Goal: Register for event/course

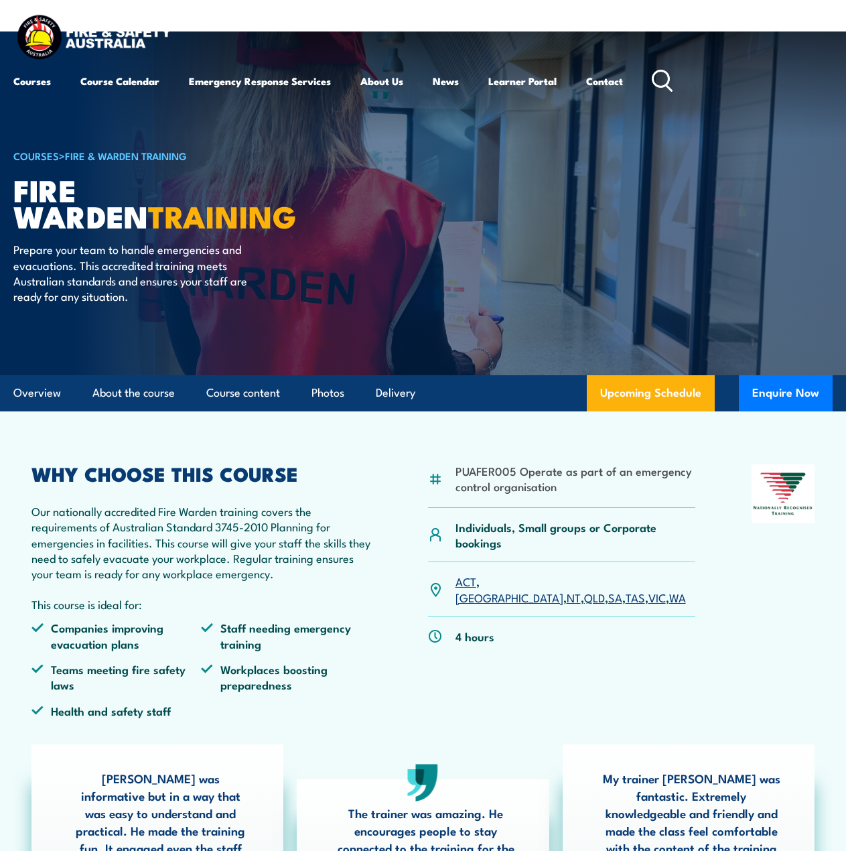
click at [494, 589] on link "[GEOGRAPHIC_DATA]" at bounding box center [509, 597] width 108 height 16
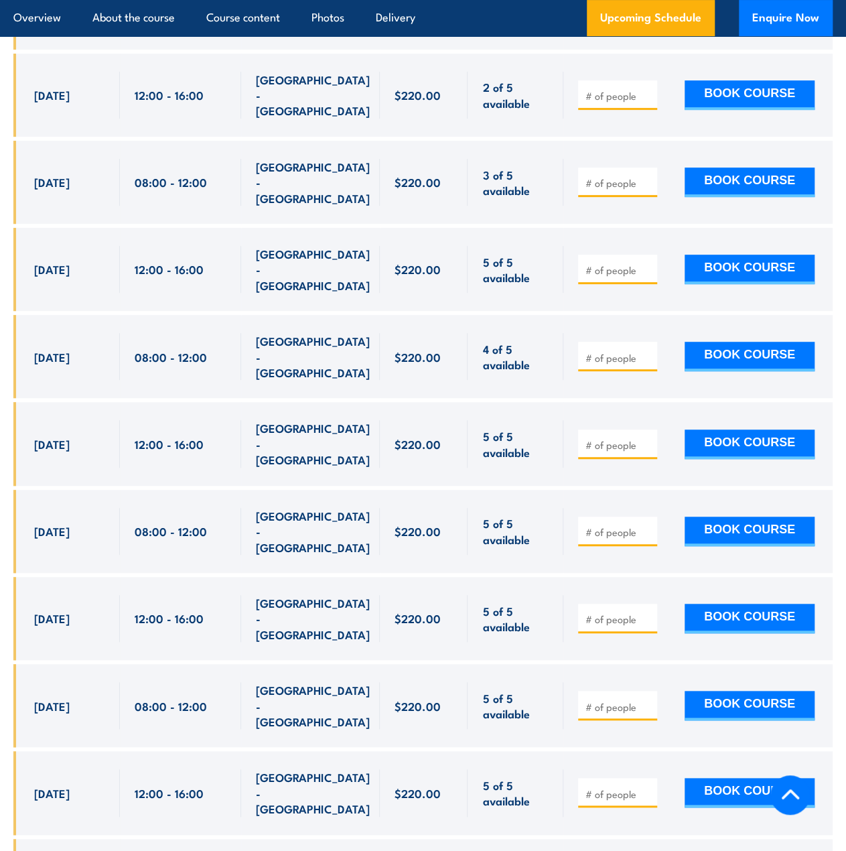
scroll to position [2794, 0]
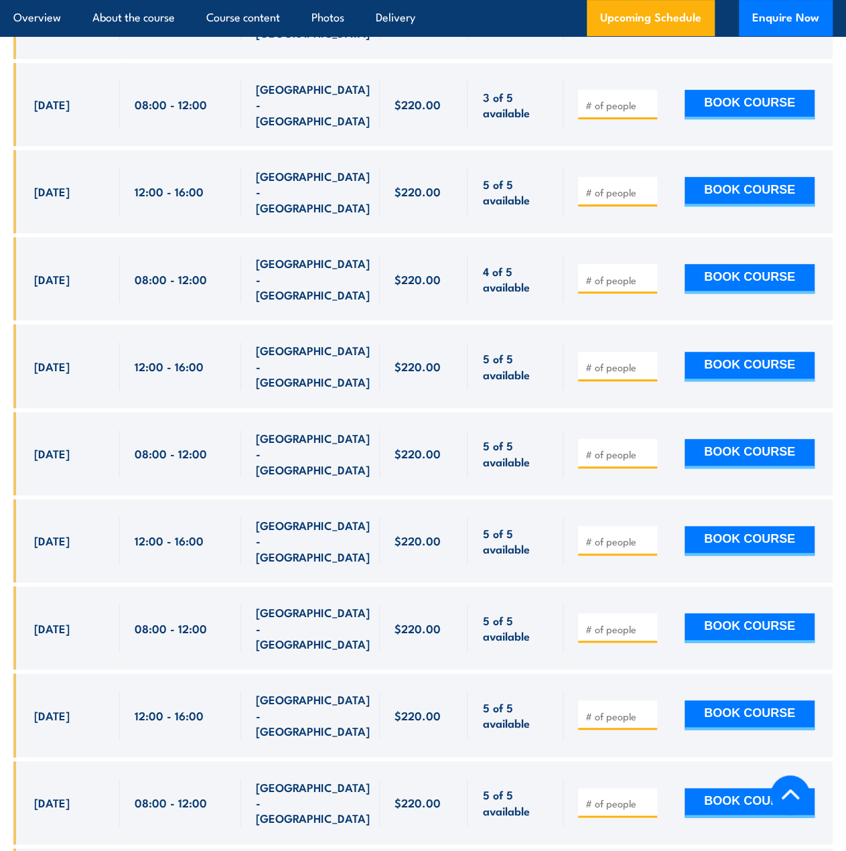
click at [439, 673] on div "$220.00" at bounding box center [424, 714] width 88 height 83
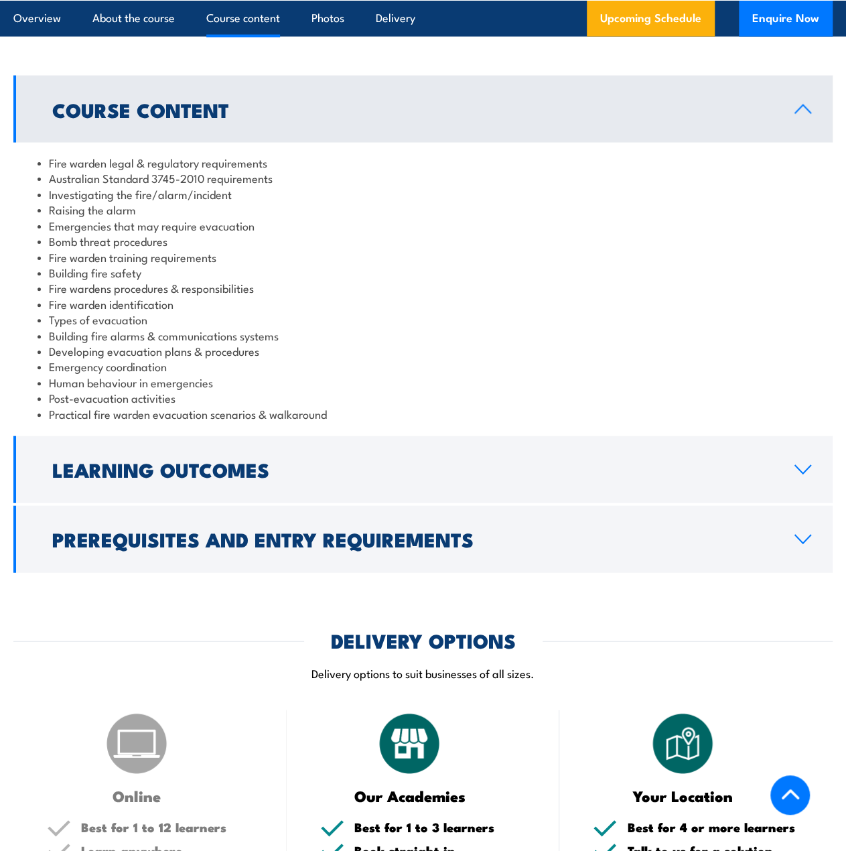
scroll to position [1321, 0]
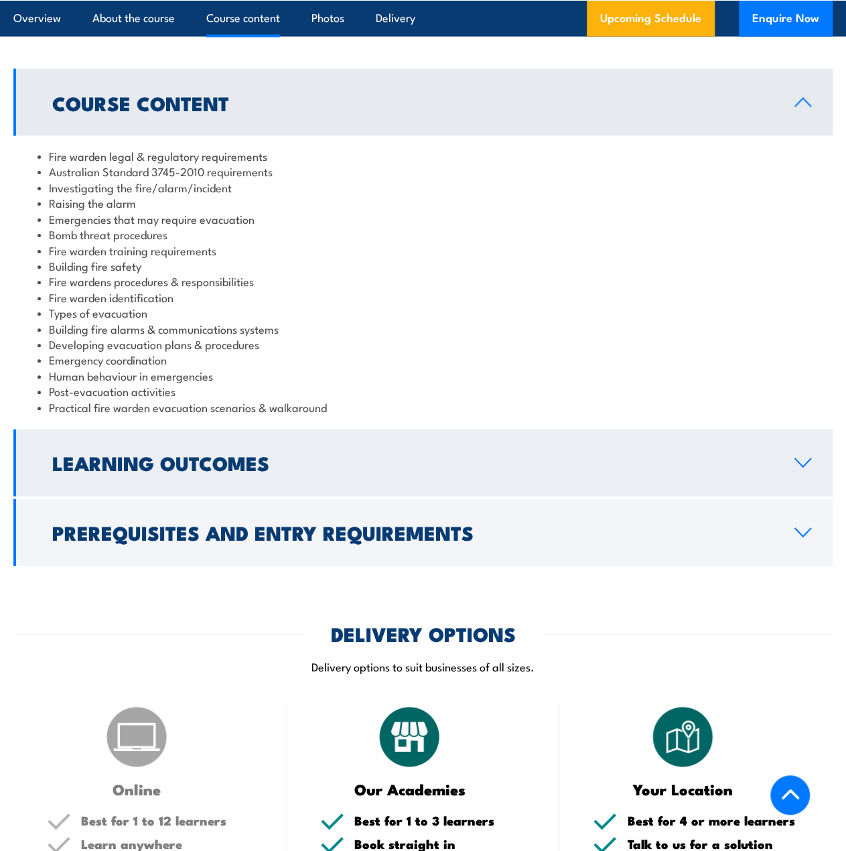
click at [267, 460] on h2 "Learning Outcomes" at bounding box center [412, 461] width 721 height 17
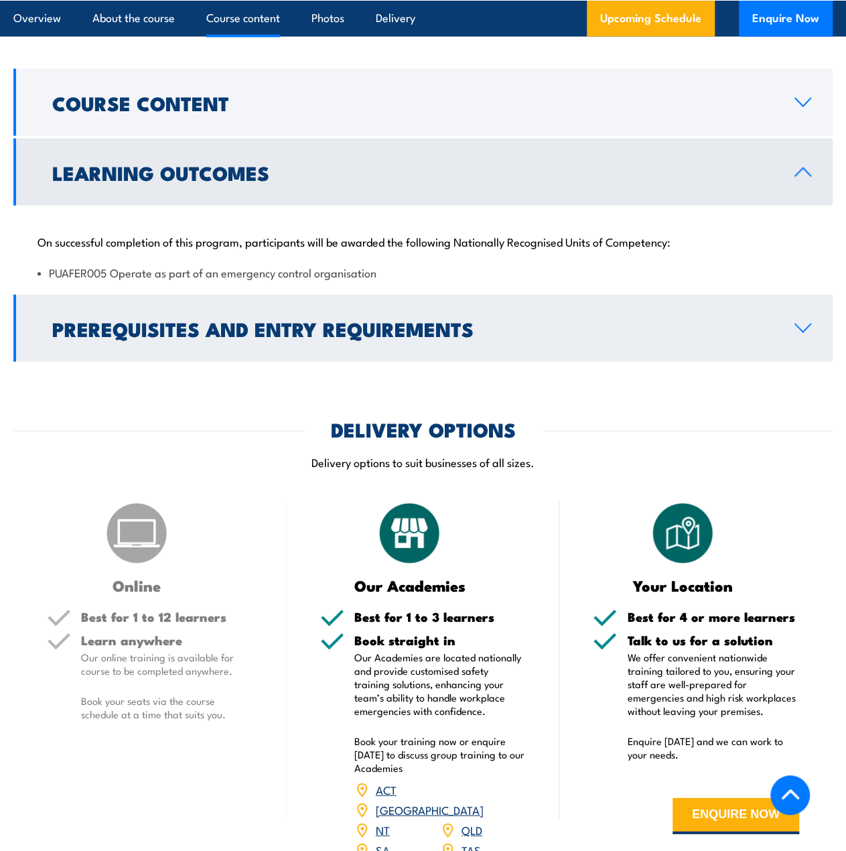
click at [218, 337] on h2 "Prerequisites and Entry Requirements" at bounding box center [412, 327] width 721 height 17
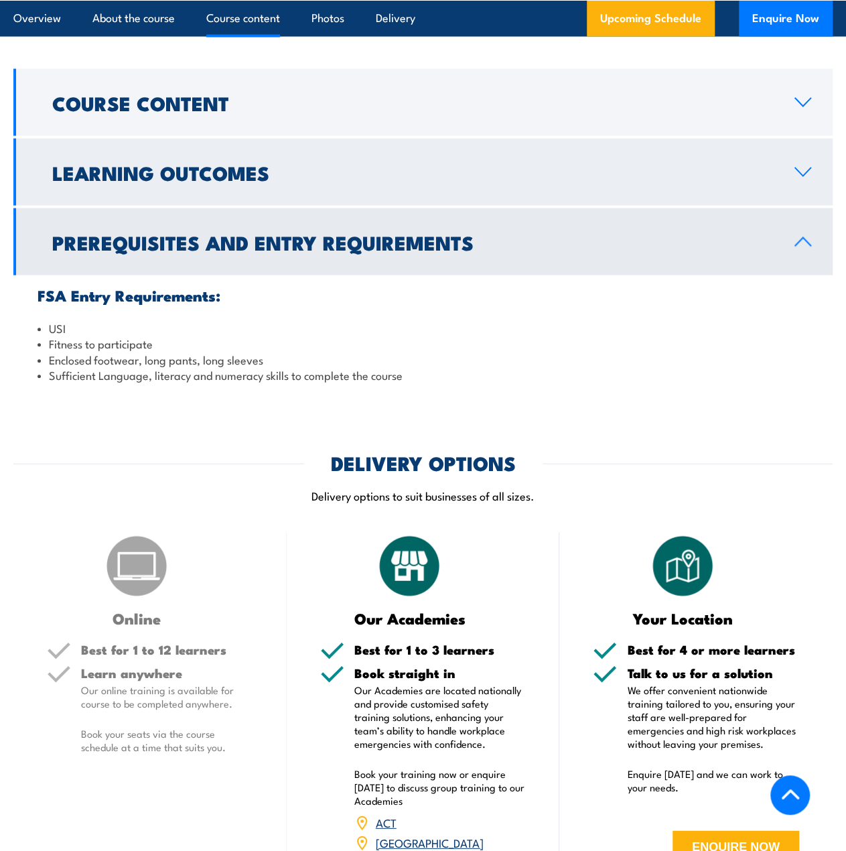
click at [342, 169] on h2 "Learning Outcomes" at bounding box center [412, 171] width 721 height 17
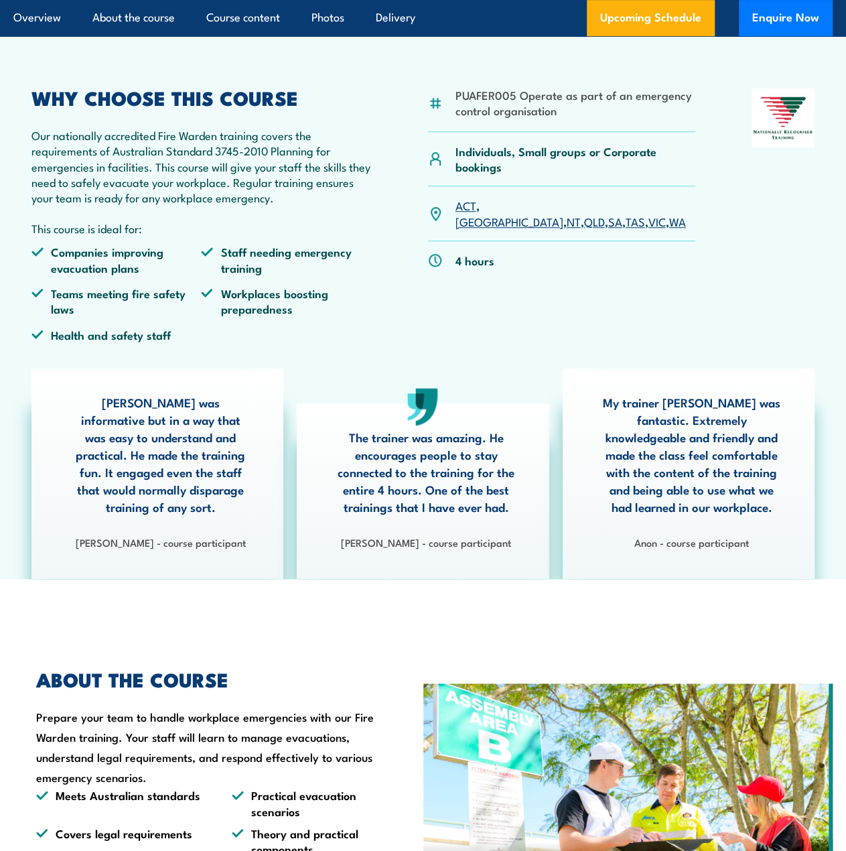
scroll to position [115, 0]
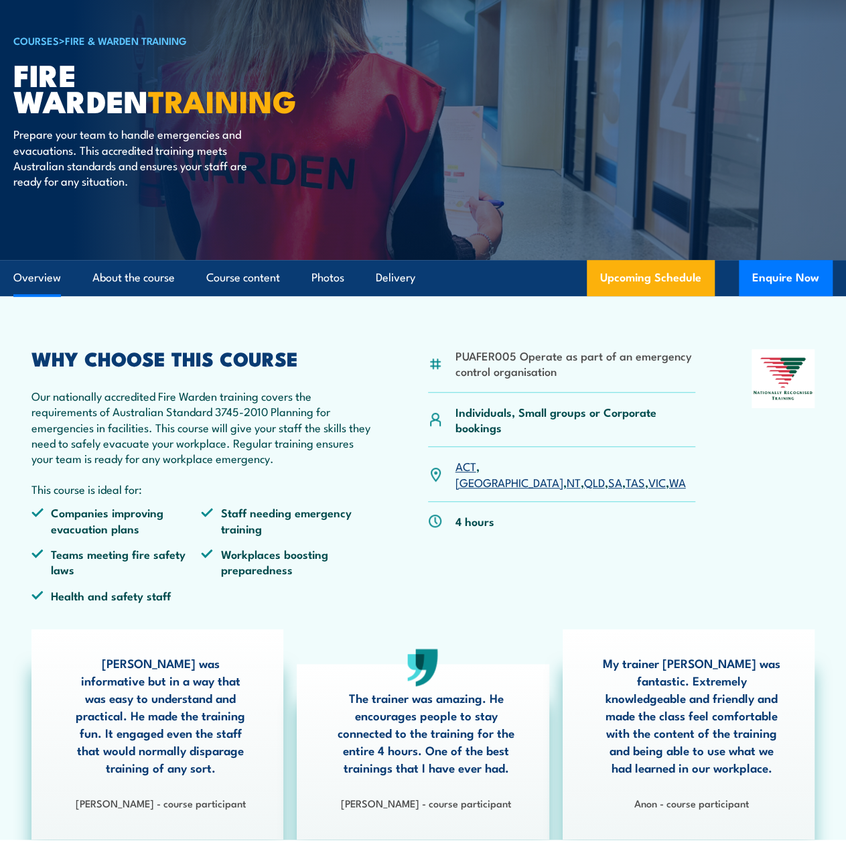
click at [46, 283] on link "Overview" at bounding box center [37, 277] width 48 height 35
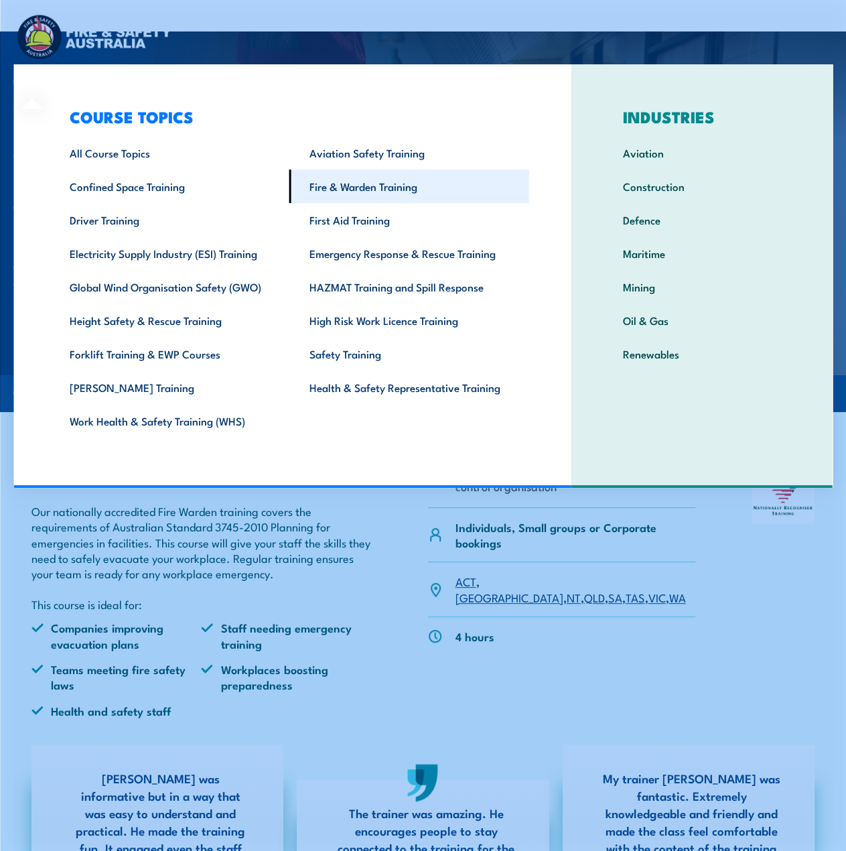
click at [359, 192] on link "Fire & Warden Training" at bounding box center [409, 185] width 240 height 33
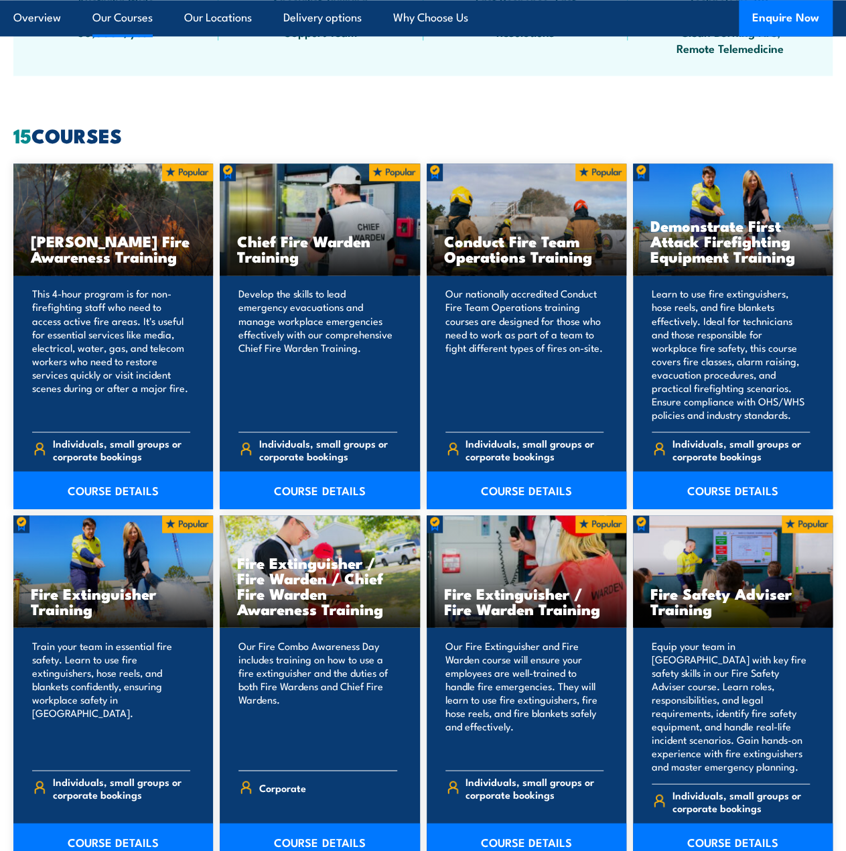
scroll to position [1139, 0]
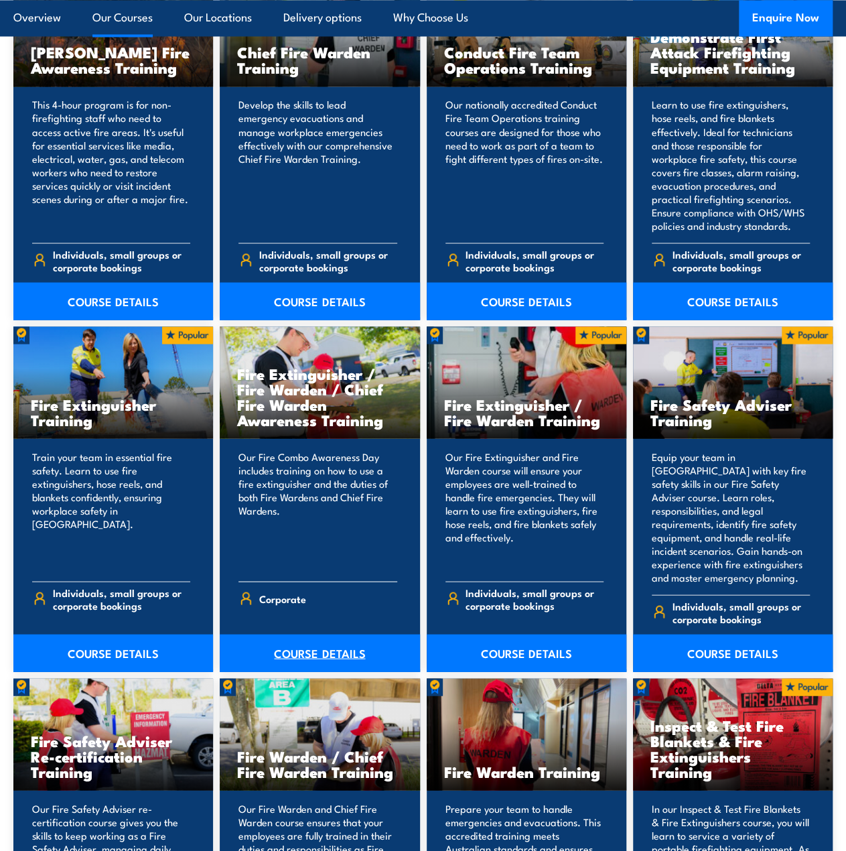
click at [319, 643] on link "COURSE DETAILS" at bounding box center [320, 653] width 200 height 38
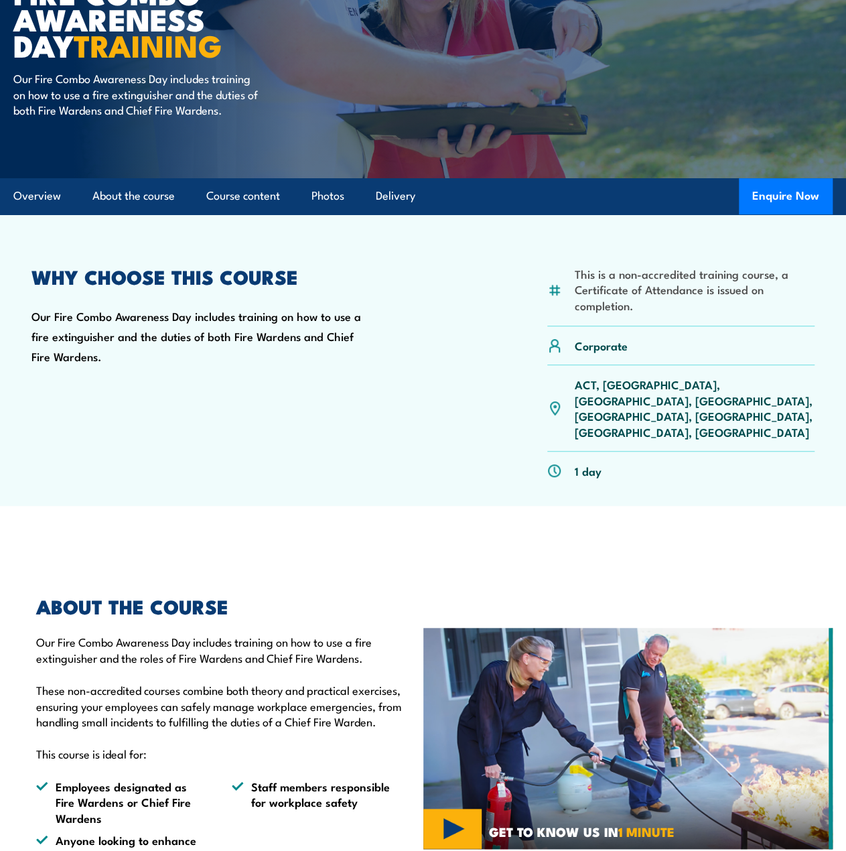
scroll to position [201, 0]
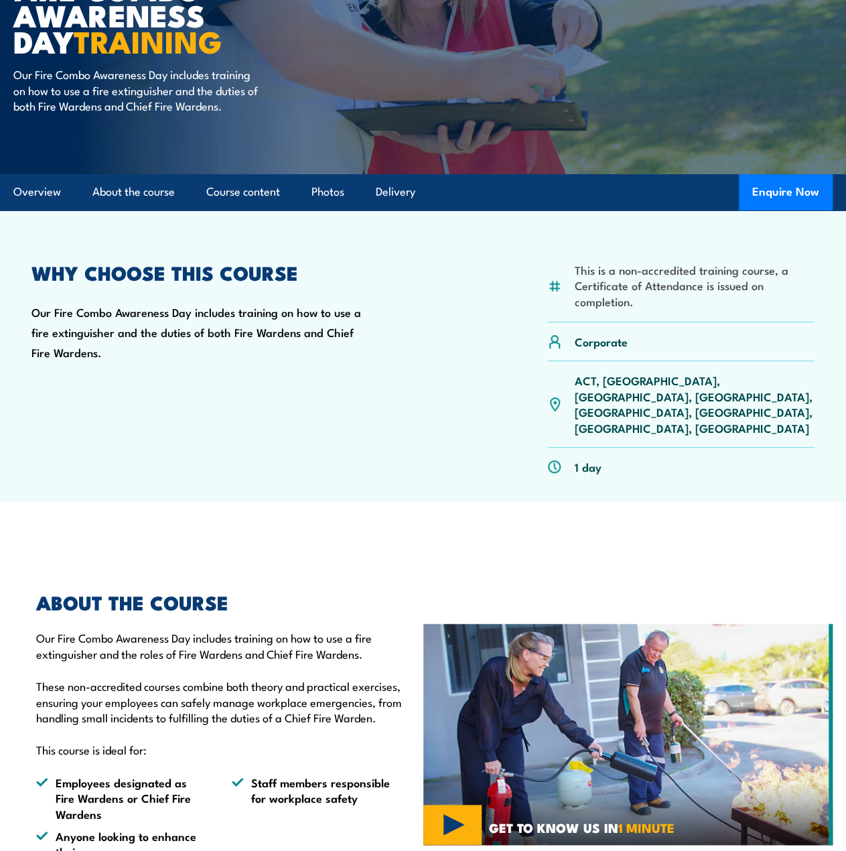
click at [607, 384] on p "ACT, [GEOGRAPHIC_DATA], [GEOGRAPHIC_DATA], [GEOGRAPHIC_DATA], [GEOGRAPHIC_DATA]…" at bounding box center [695, 403] width 240 height 63
click at [615, 378] on p "ACT, [GEOGRAPHIC_DATA], [GEOGRAPHIC_DATA], [GEOGRAPHIC_DATA], [GEOGRAPHIC_DATA]…" at bounding box center [695, 403] width 240 height 63
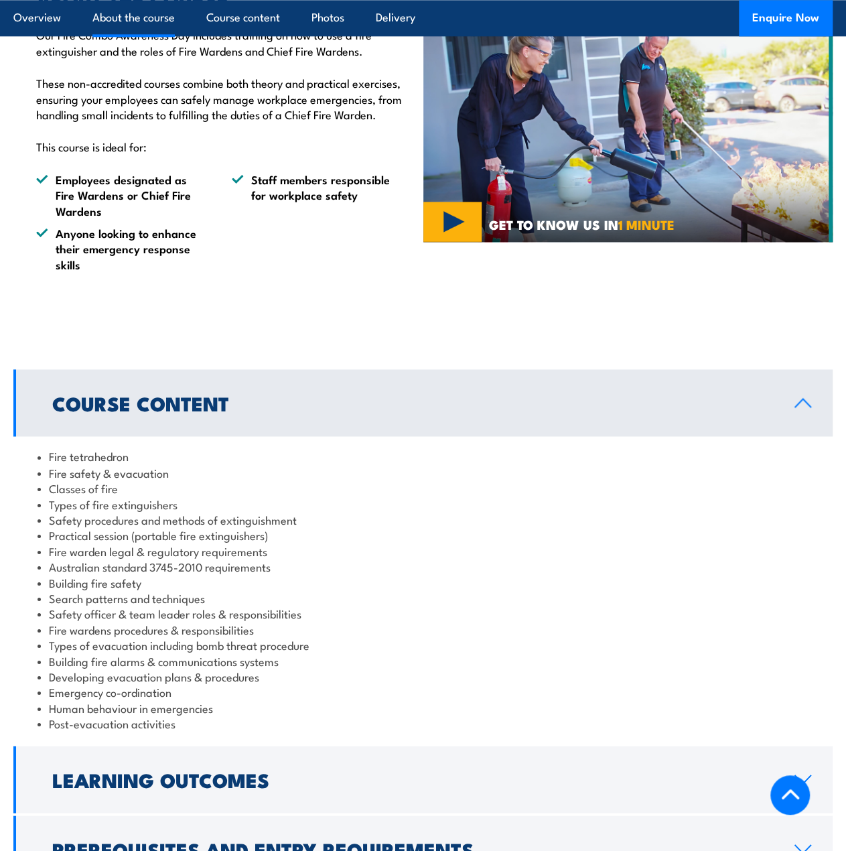
scroll to position [938, 0]
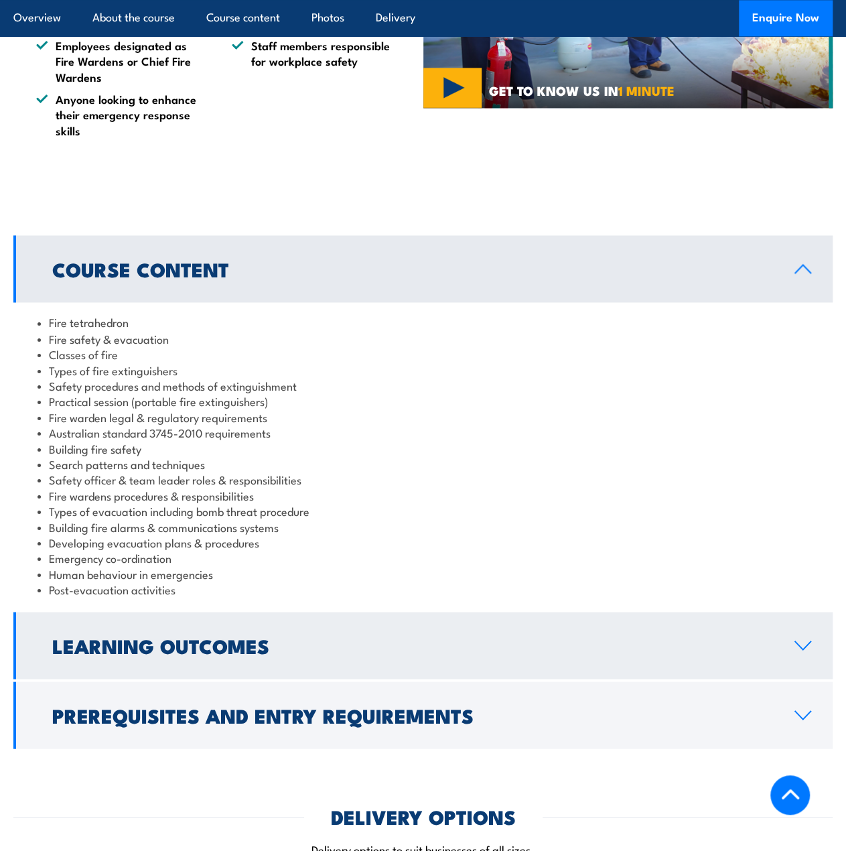
click at [154, 636] on h2 "Learning Outcomes" at bounding box center [412, 644] width 721 height 17
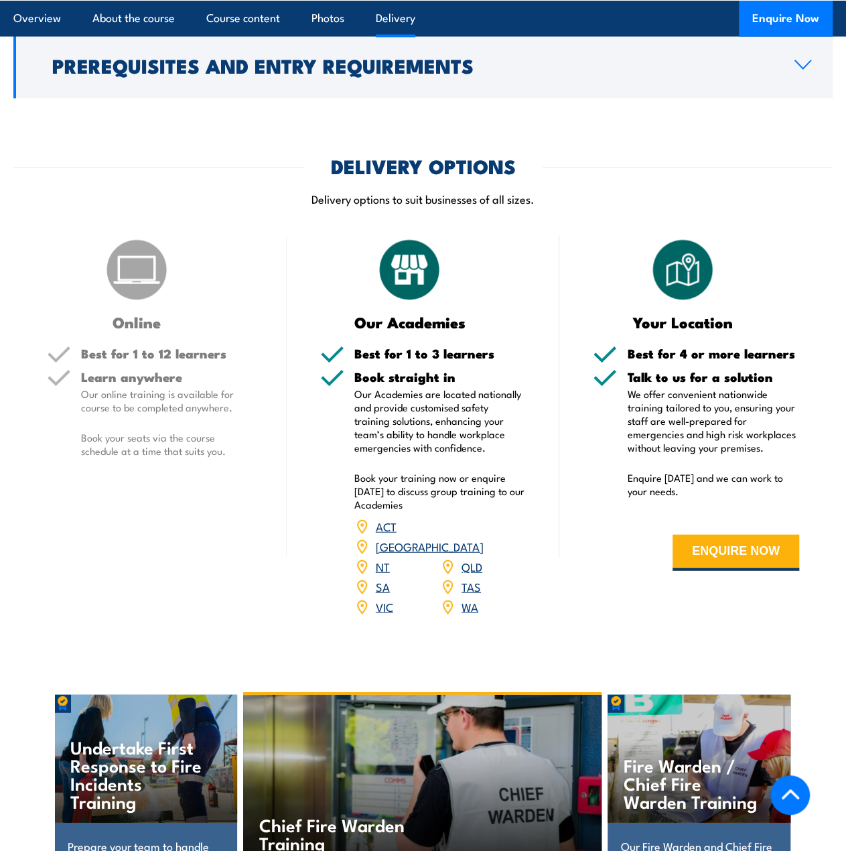
scroll to position [1407, 0]
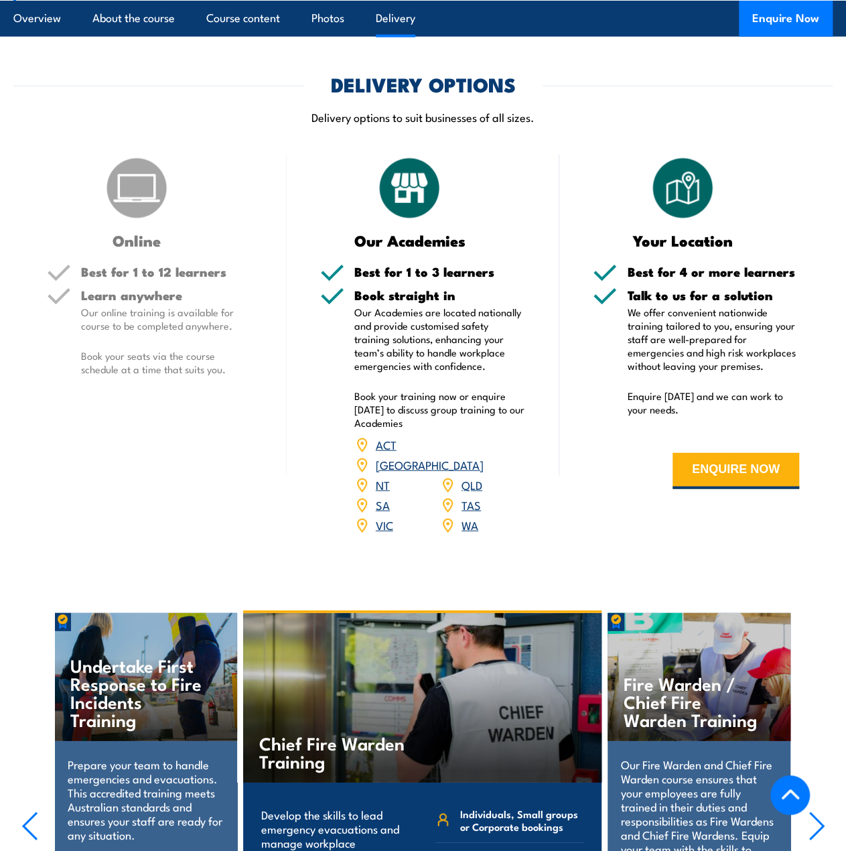
click at [695, 757] on p "Our Fire Warden and Chief Fire Warden course ensures that your employees are fu…" at bounding box center [699, 820] width 156 height 127
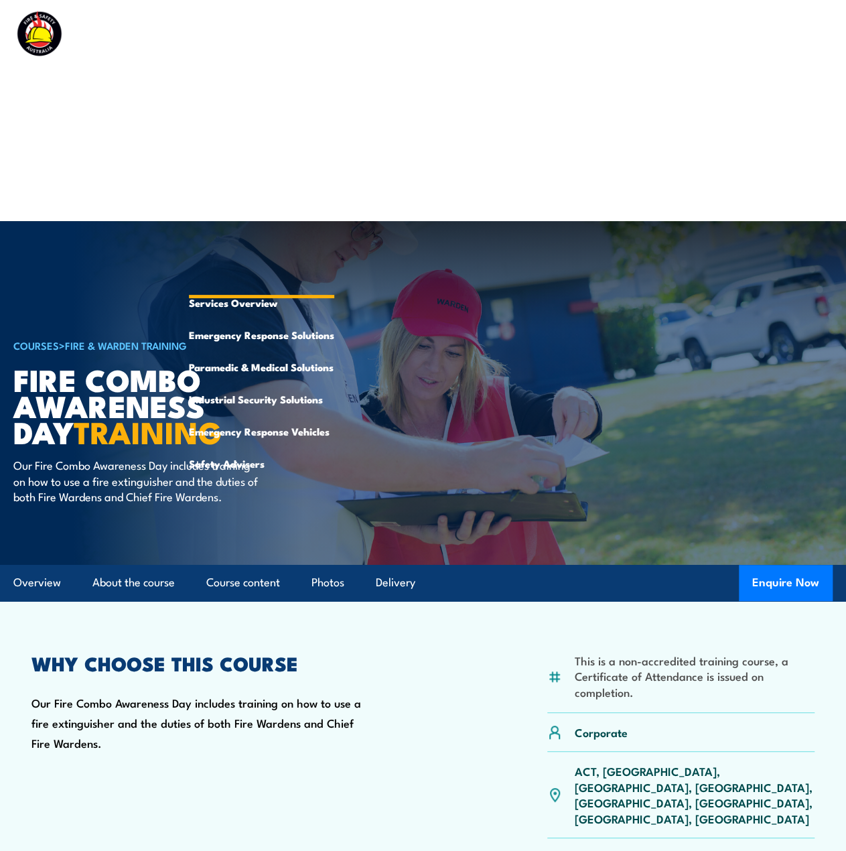
scroll to position [0, 0]
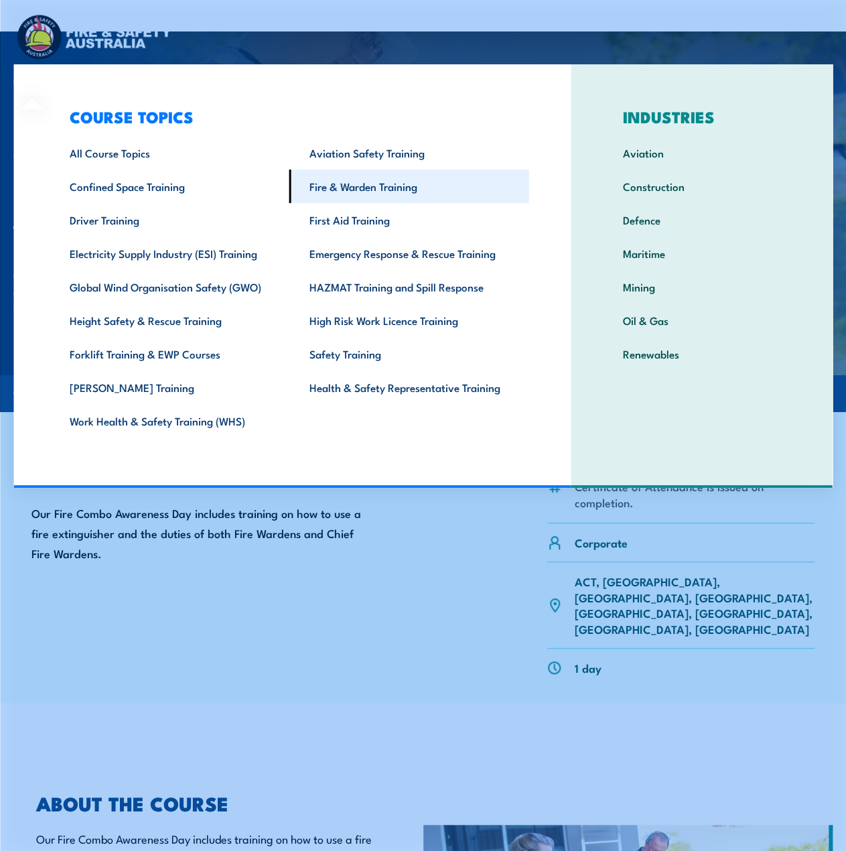
click at [371, 185] on link "Fire & Warden Training" at bounding box center [409, 185] width 240 height 33
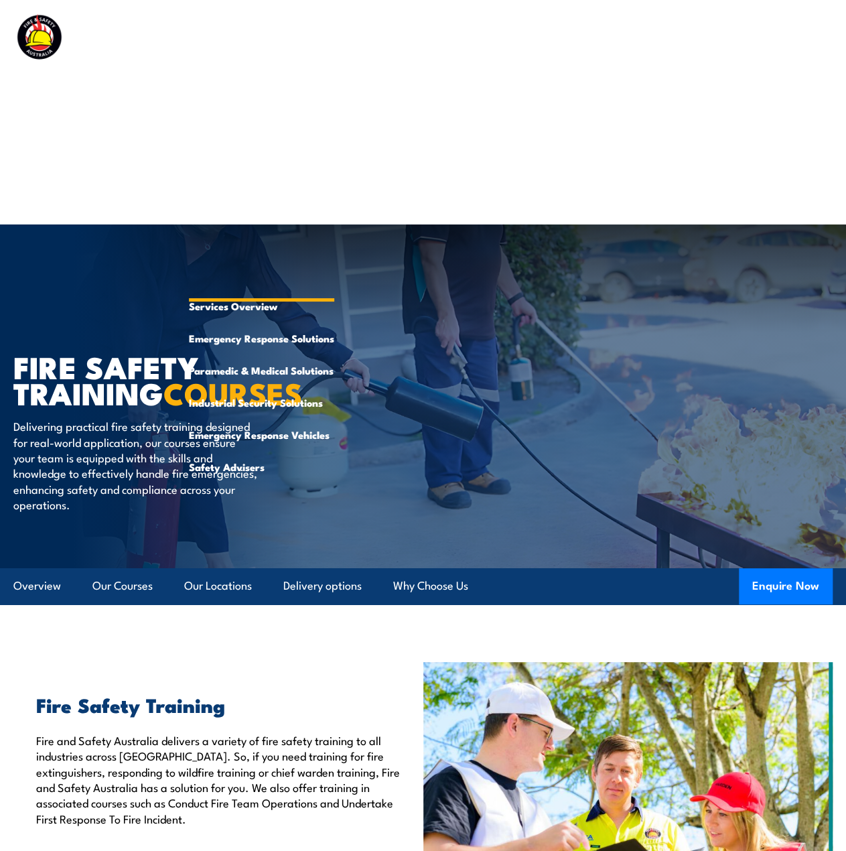
click at [301, 100] on link "Emergency Response Services" at bounding box center [261, 177] width 145 height 225
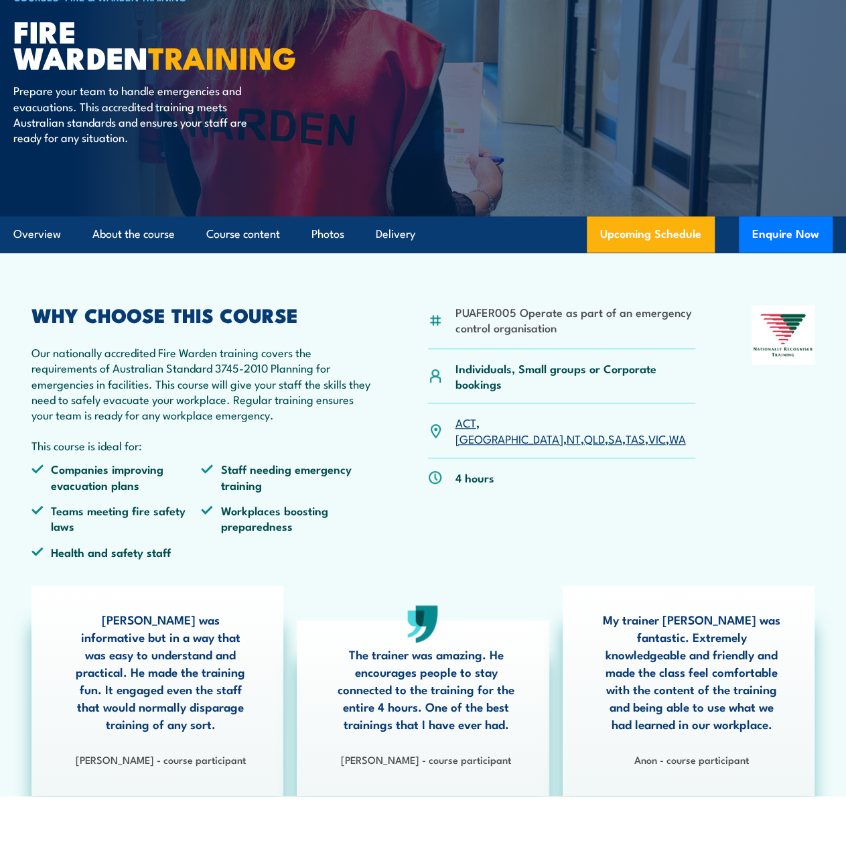
scroll to position [156, 0]
